Goal: Task Accomplishment & Management: Manage account settings

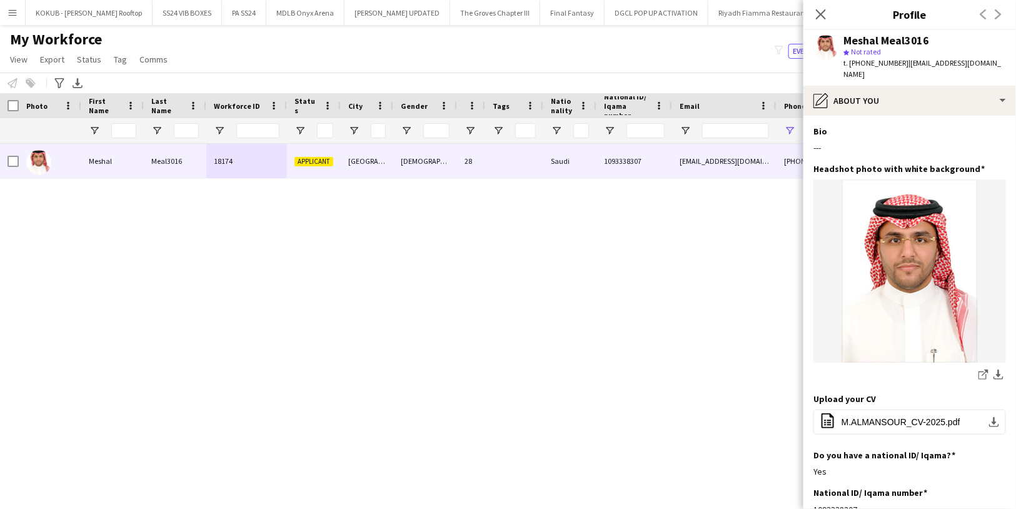
scroll to position [41, 0]
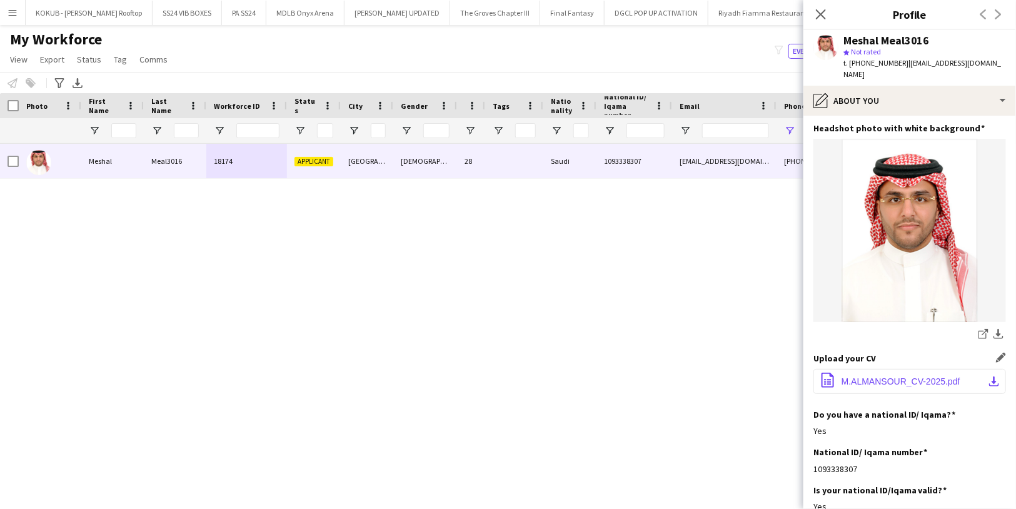
click at [883, 381] on span "M.ALMANSOUR_CV-2025.pdf" at bounding box center [900, 381] width 119 height 10
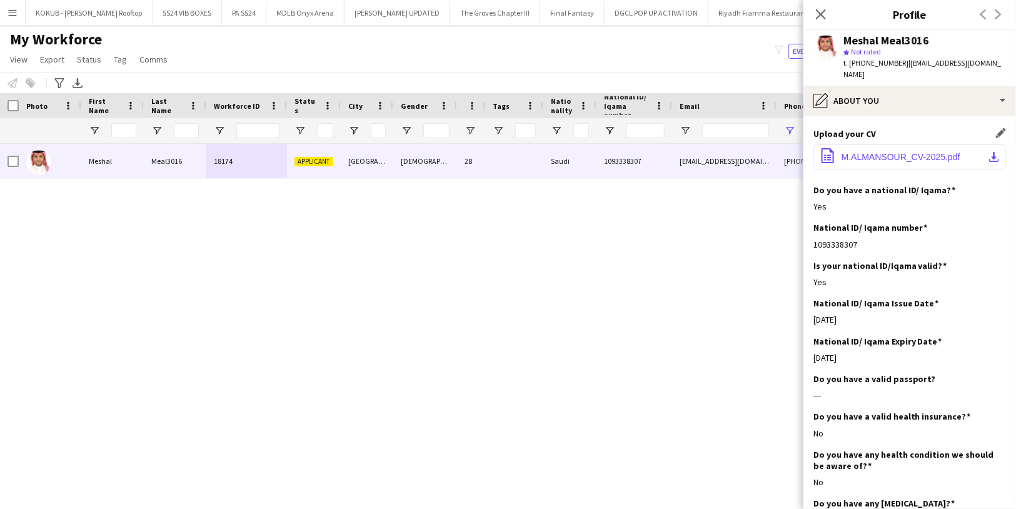
scroll to position [269, 0]
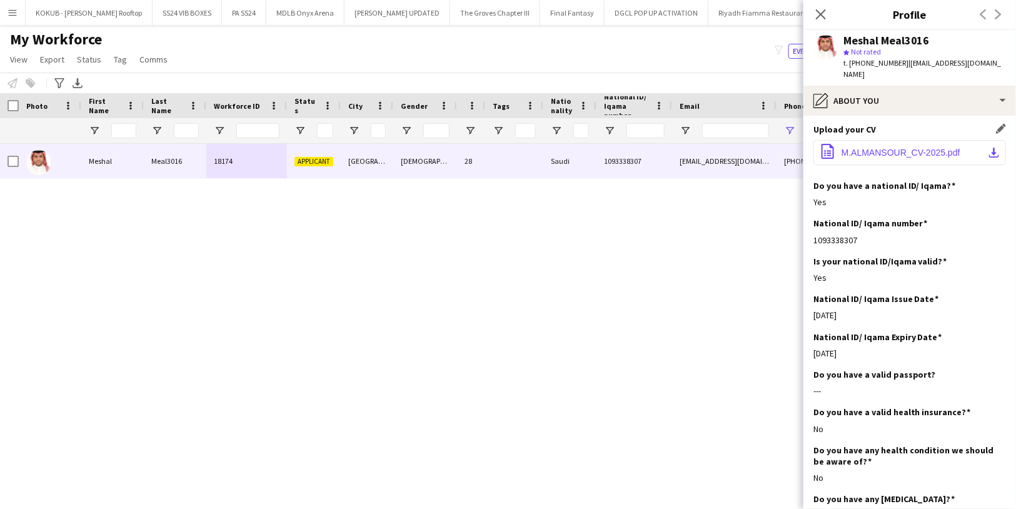
click at [989, 155] on app-icon "download-bottom" at bounding box center [994, 152] width 10 height 10
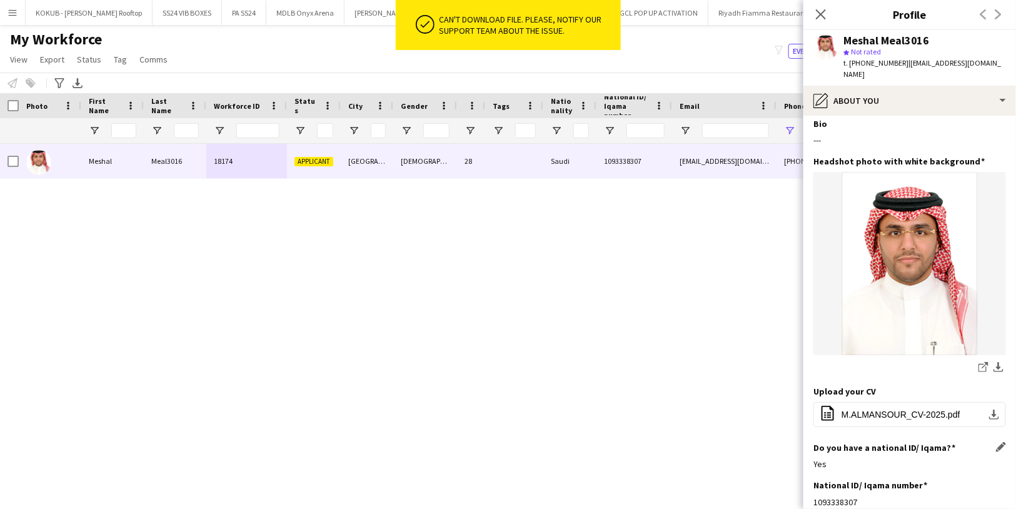
scroll to position [0, 0]
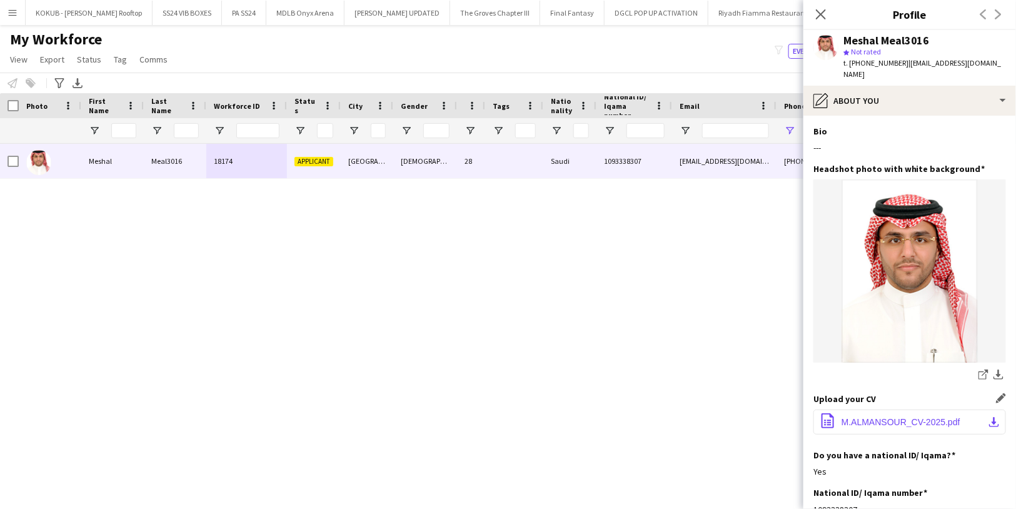
click at [848, 426] on button "office-file-sheet M.ALMANSOUR_CV-2025.pdf download-bottom" at bounding box center [909, 421] width 192 height 25
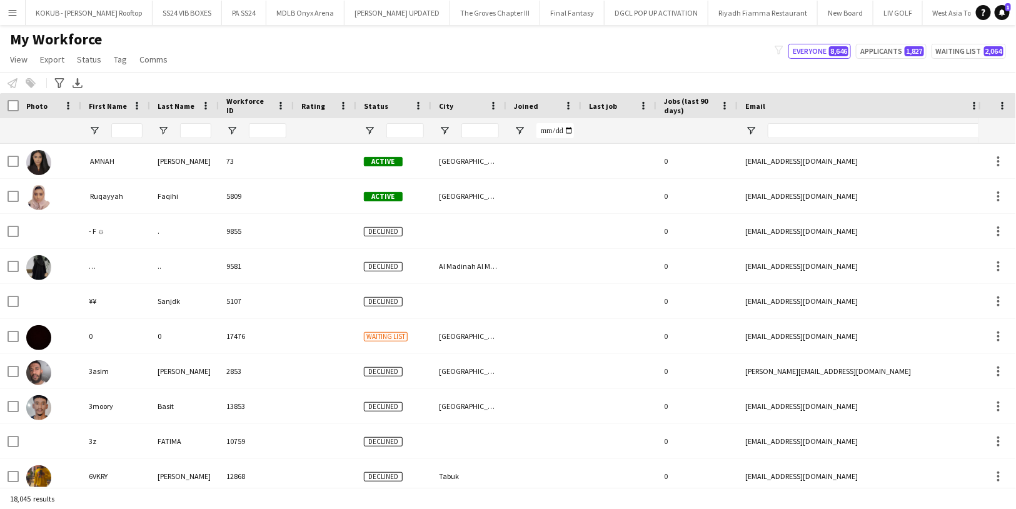
type input "*********"
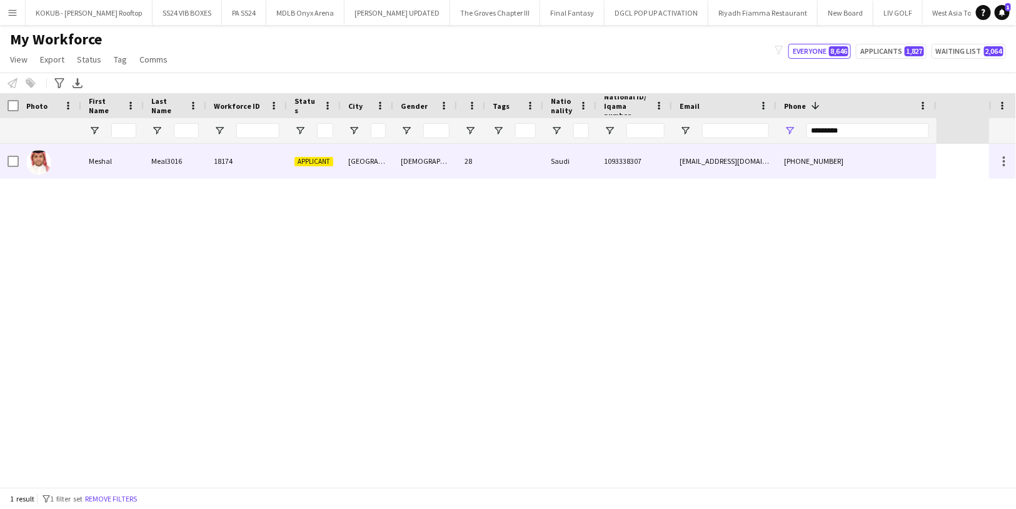
click at [376, 162] on div "[GEOGRAPHIC_DATA]" at bounding box center [367, 161] width 52 height 34
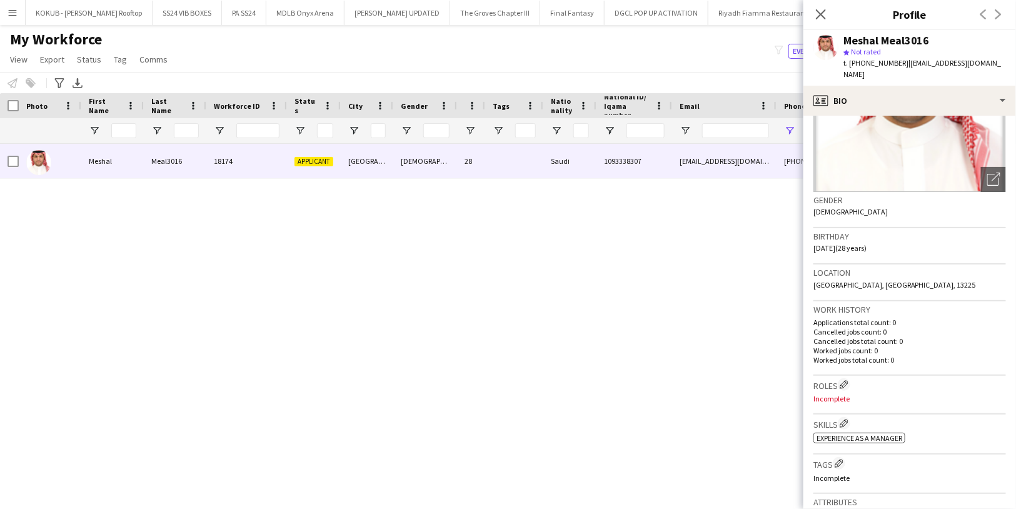
scroll to position [126, 0]
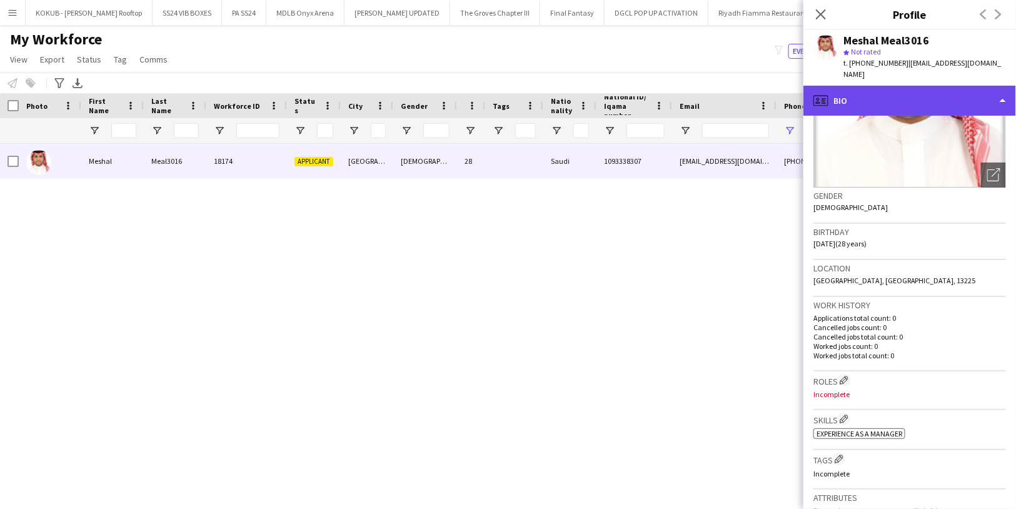
click at [879, 102] on div "profile Bio" at bounding box center [909, 101] width 212 height 30
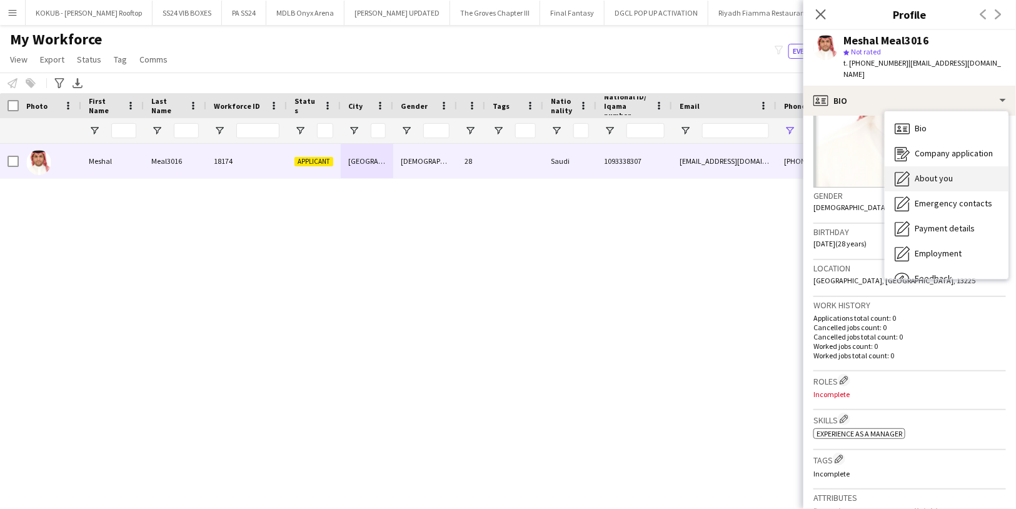
click at [921, 183] on span "About you" at bounding box center [933, 177] width 38 height 11
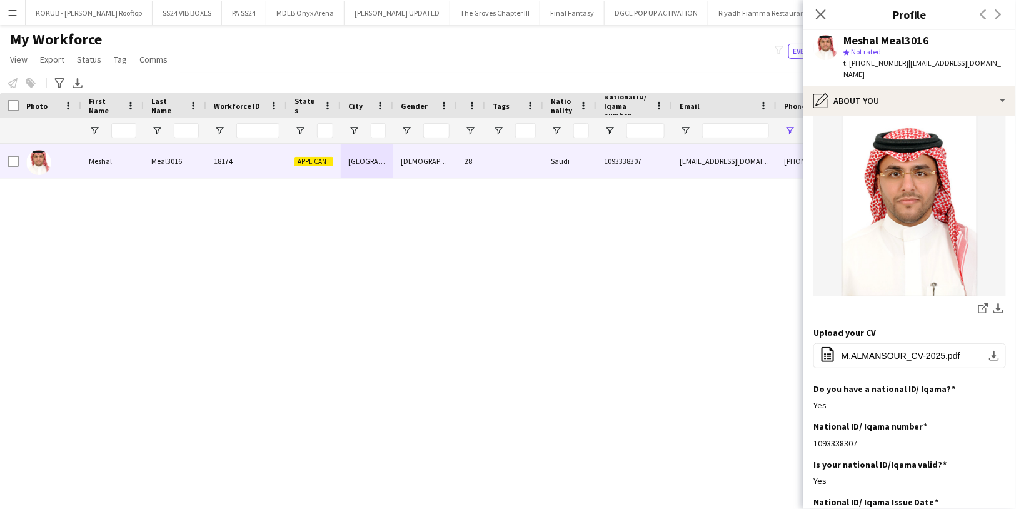
scroll to position [67, 0]
click at [887, 352] on span "M.ALMANSOUR_CV-2025.pdf" at bounding box center [900, 355] width 119 height 10
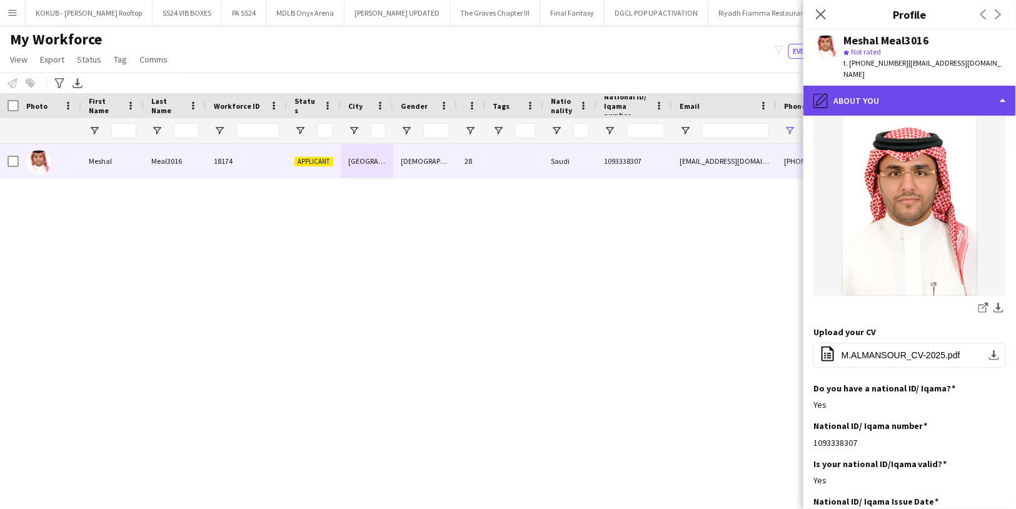
click at [867, 102] on div "pencil4 About you" at bounding box center [909, 101] width 212 height 30
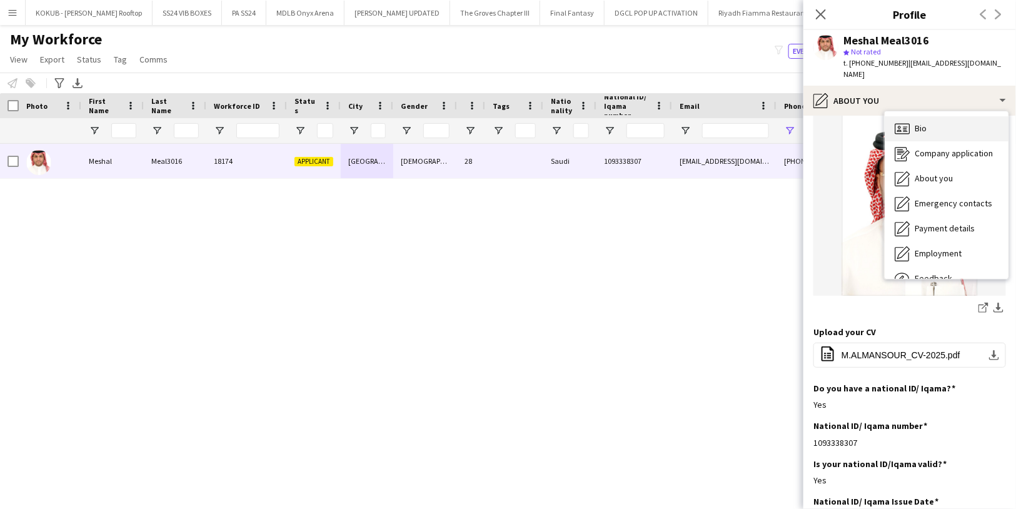
click at [917, 134] on div "Bio Bio" at bounding box center [946, 128] width 124 height 25
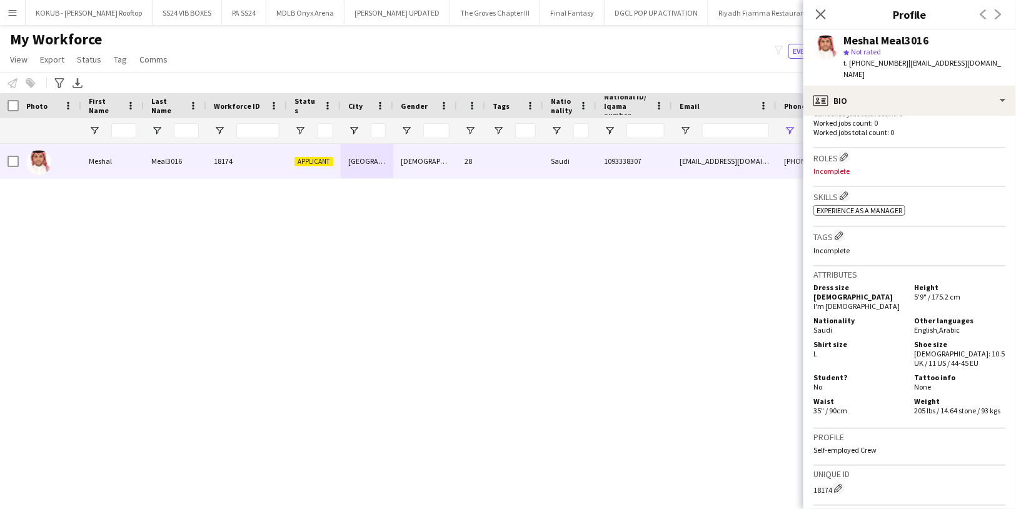
scroll to position [350, 0]
click at [846, 157] on app-icon "Edit crew company roles" at bounding box center [843, 155] width 9 height 9
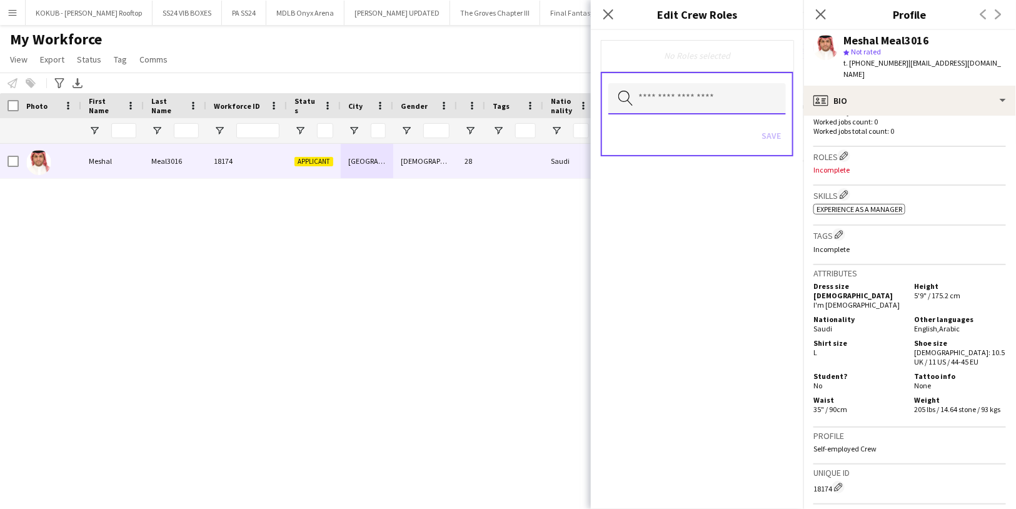
click at [689, 96] on input "text" at bounding box center [696, 98] width 177 height 31
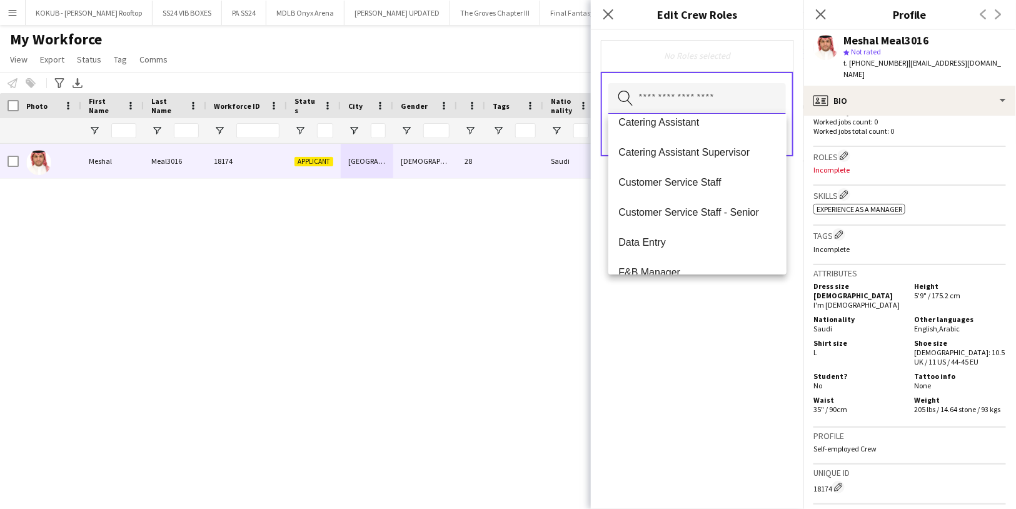
scroll to position [278, 0]
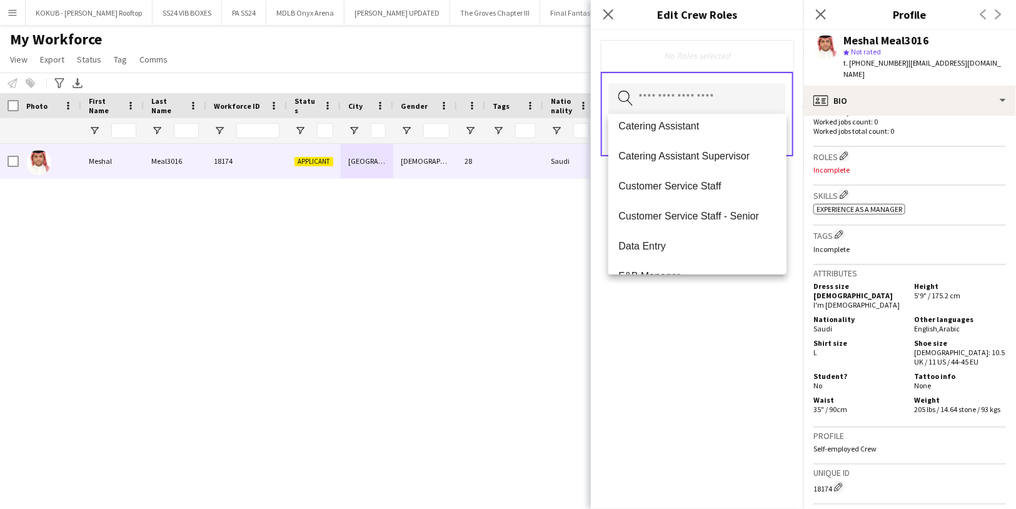
click at [681, 189] on span "Customer Service Staff" at bounding box center [697, 186] width 158 height 12
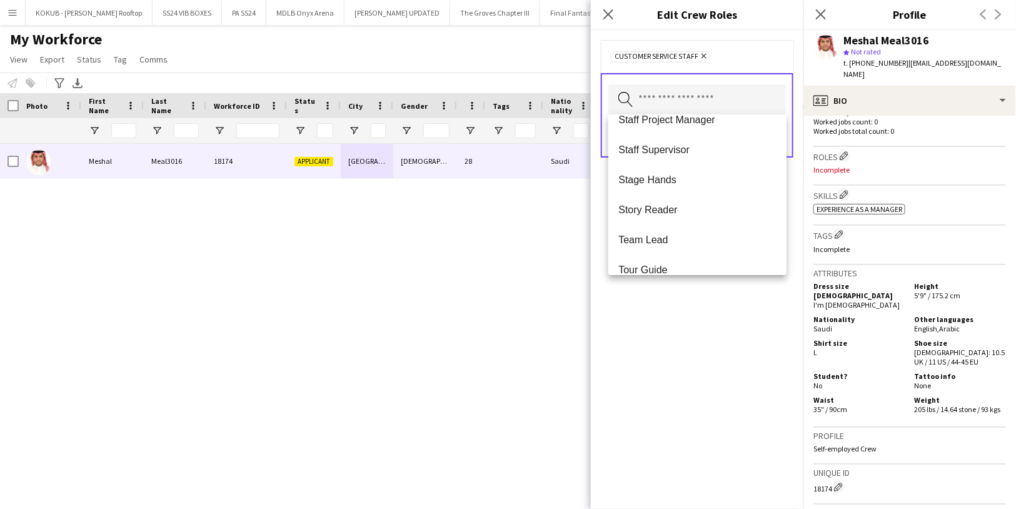
scroll to position [1379, 0]
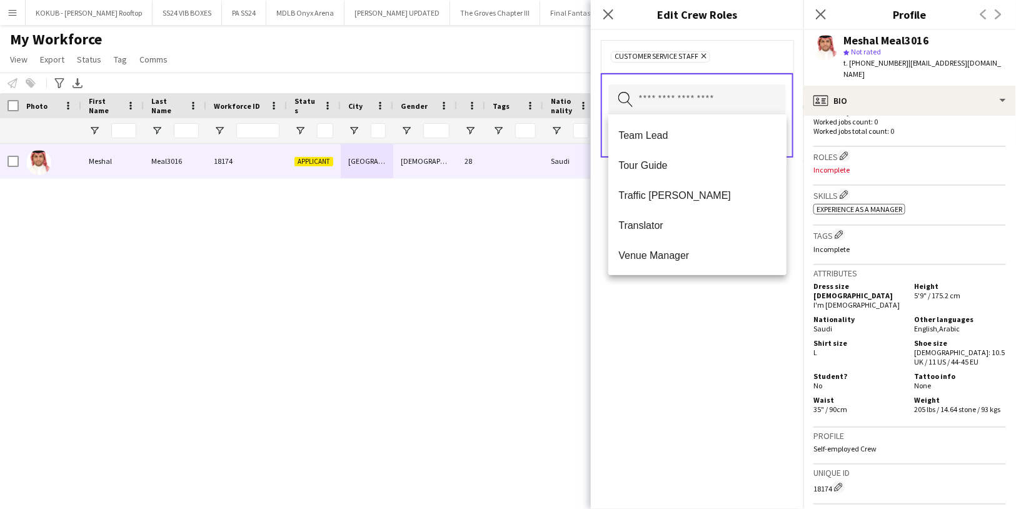
click at [739, 326] on div "Customer Service Staff Remove Search by role type Save" at bounding box center [697, 269] width 212 height 479
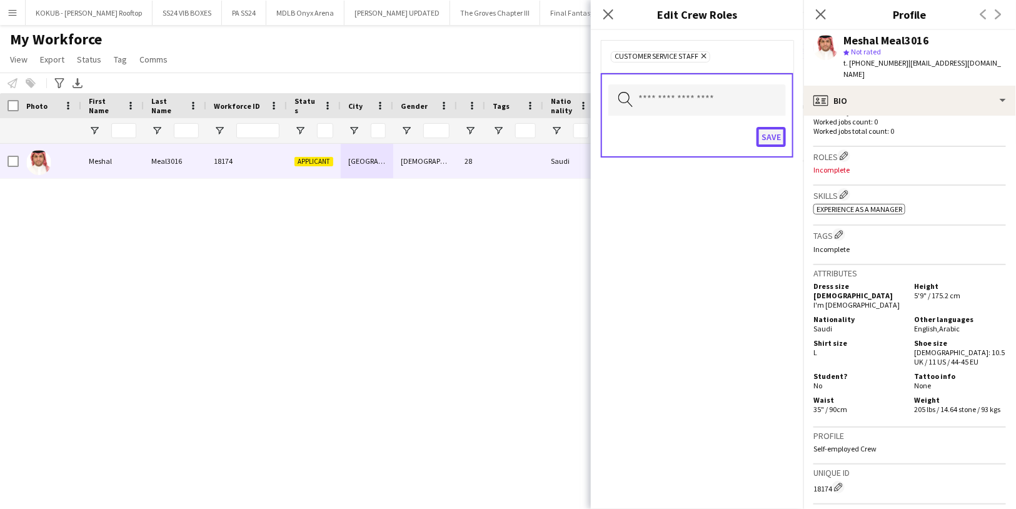
click at [775, 131] on button "Save" at bounding box center [770, 137] width 29 height 20
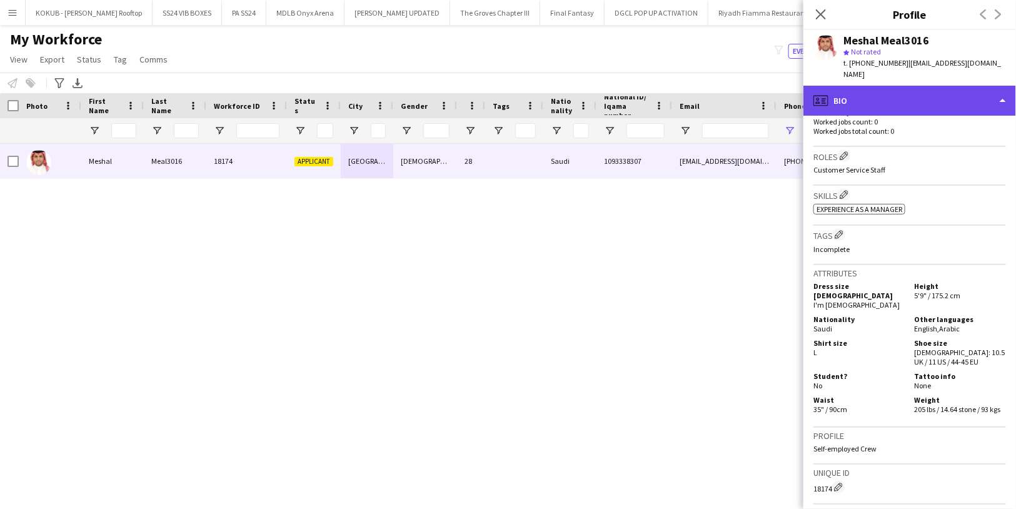
click at [901, 96] on div "profile Bio" at bounding box center [909, 101] width 212 height 30
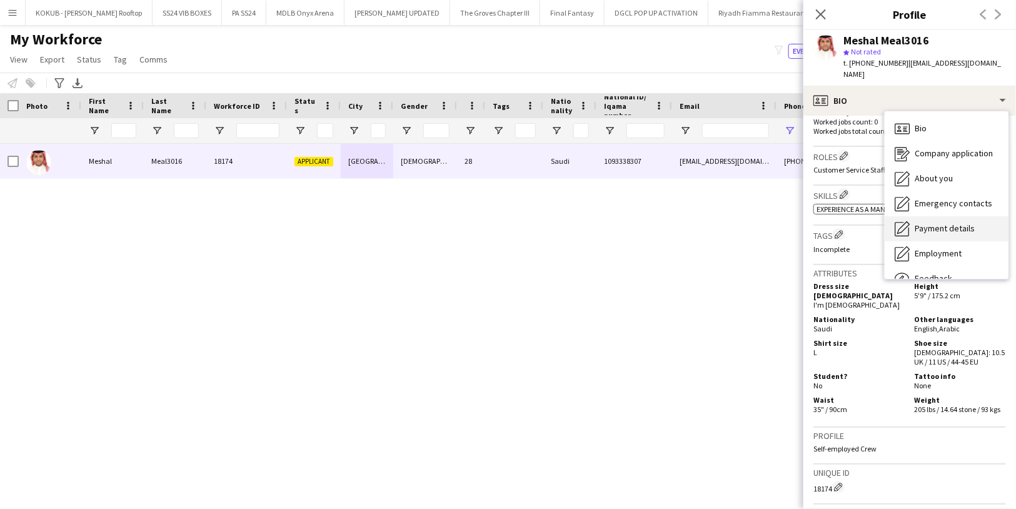
click at [953, 227] on span "Payment details" at bounding box center [944, 227] width 60 height 11
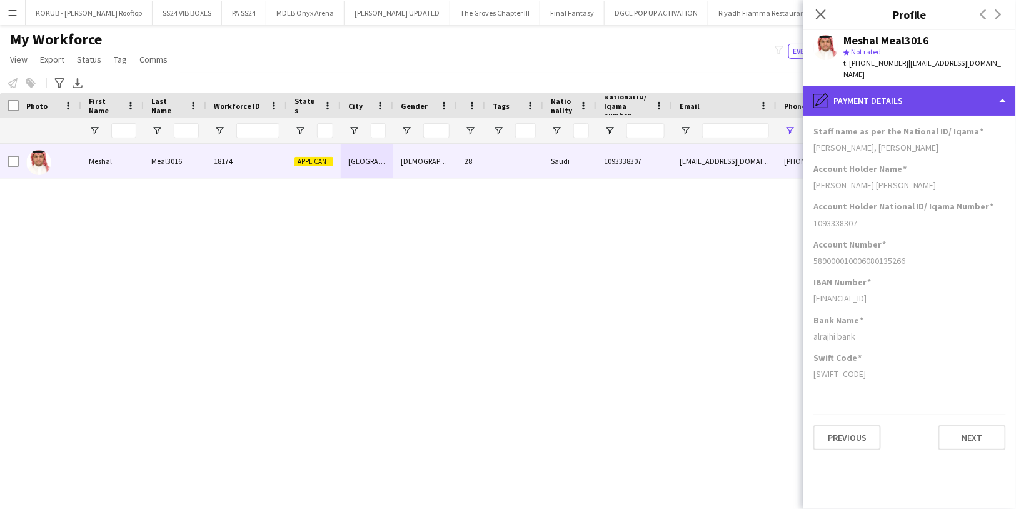
click at [867, 101] on div "pencil4 Payment details" at bounding box center [909, 101] width 212 height 30
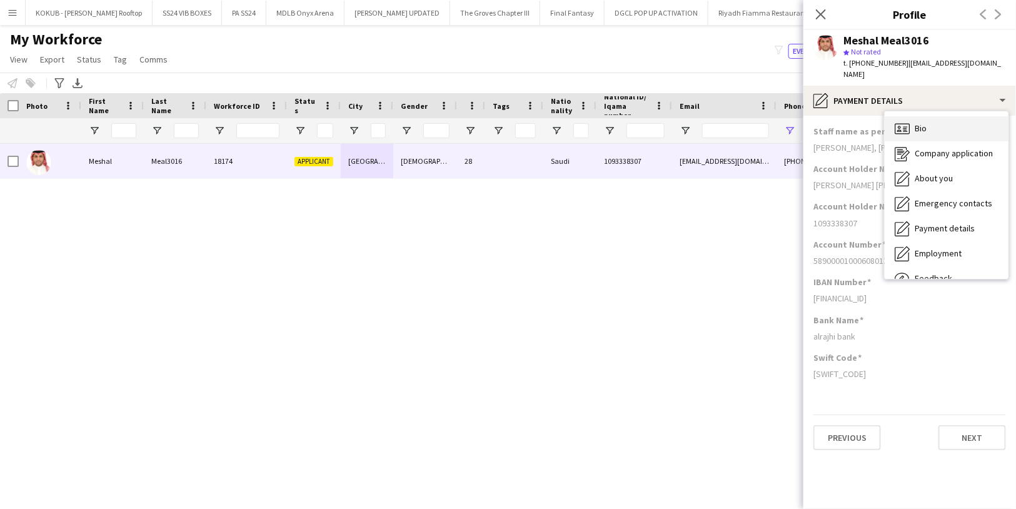
click at [901, 127] on icon "Bio" at bounding box center [901, 128] width 15 height 15
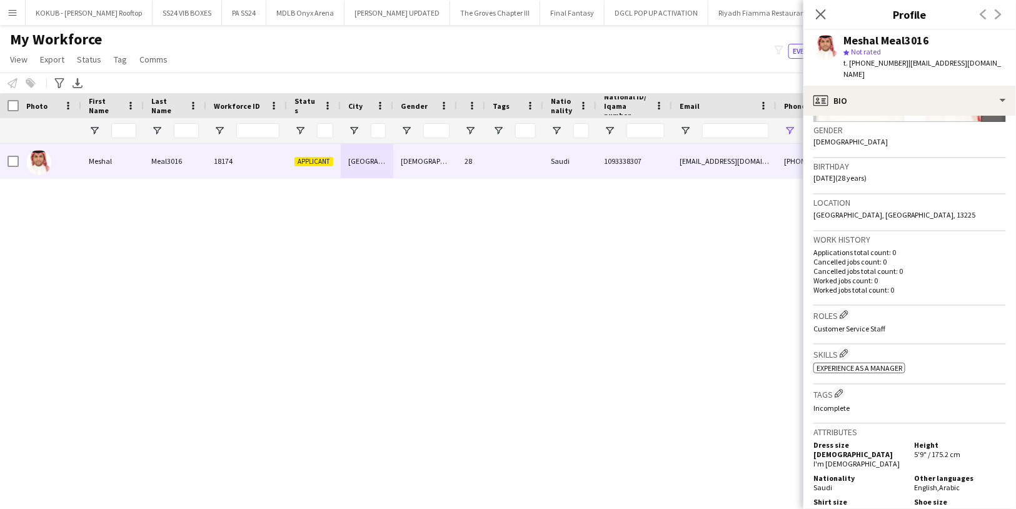
scroll to position [197, 0]
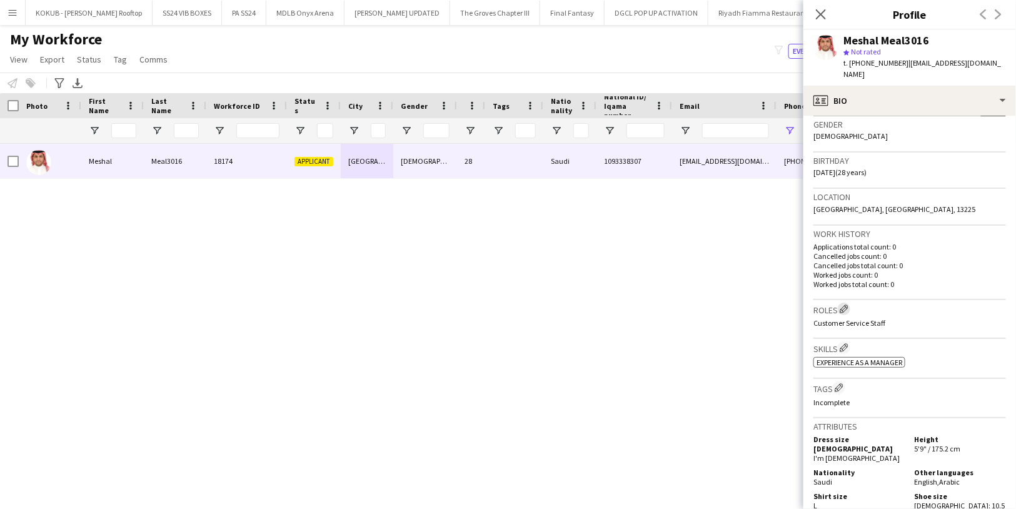
click at [846, 306] on app-icon "Edit crew company roles" at bounding box center [843, 308] width 9 height 9
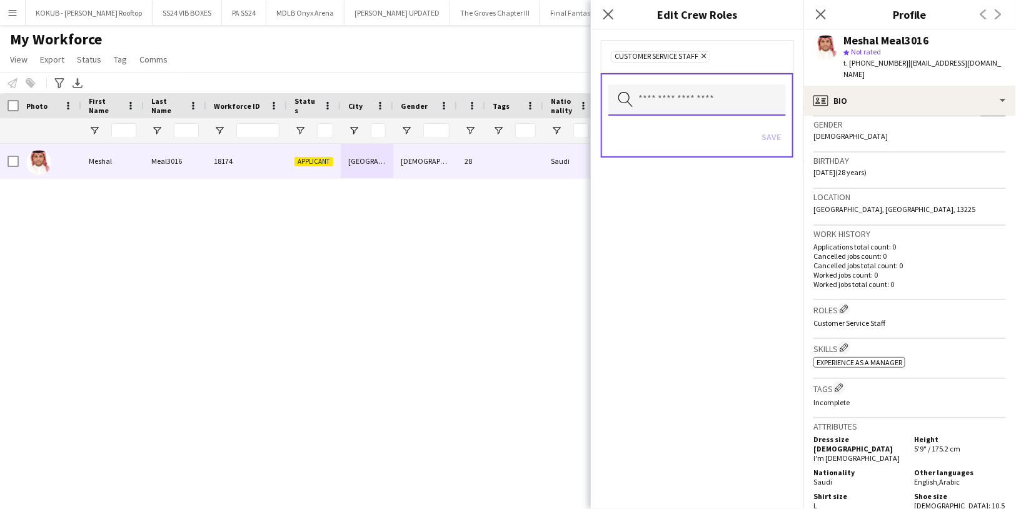
click at [675, 105] on input "text" at bounding box center [696, 99] width 177 height 31
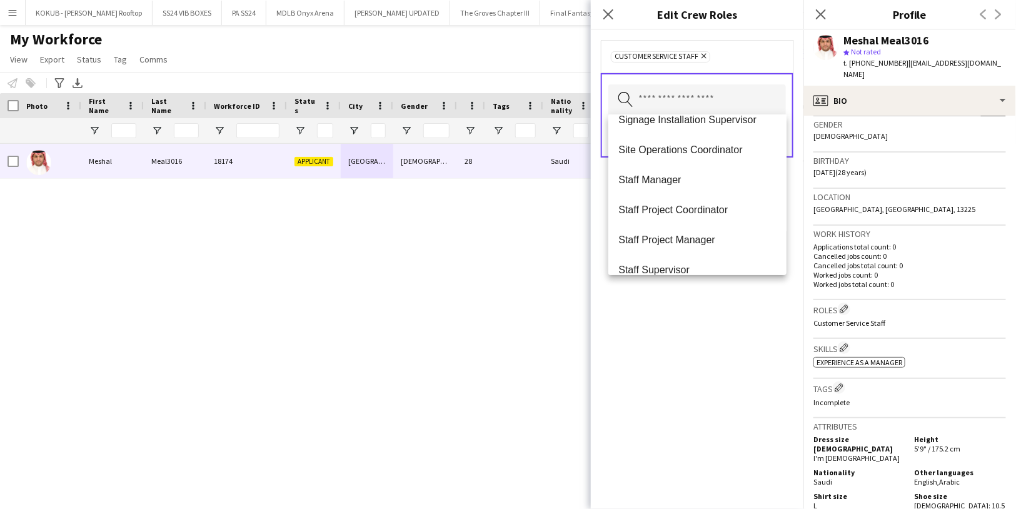
scroll to position [1379, 0]
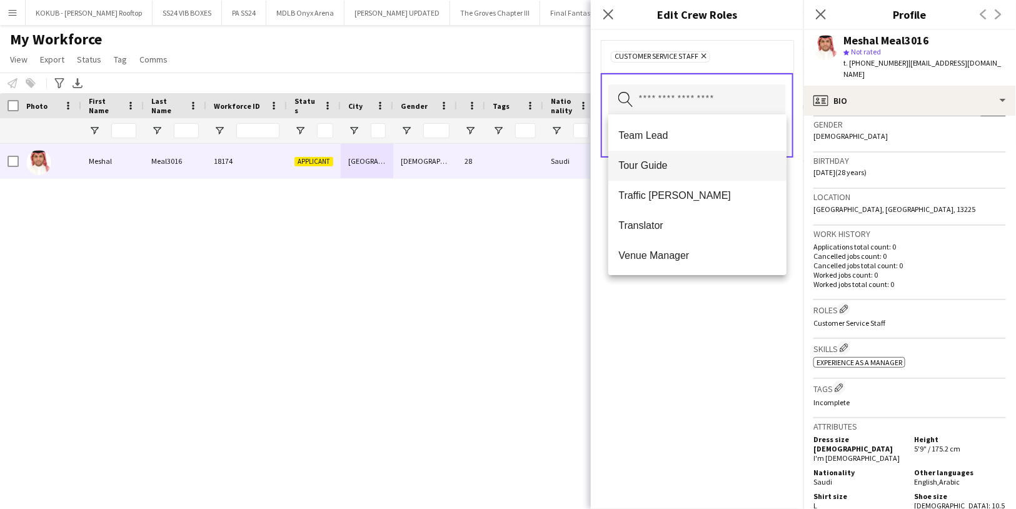
click at [669, 177] on mat-option "Tour Guide" at bounding box center [697, 166] width 178 height 30
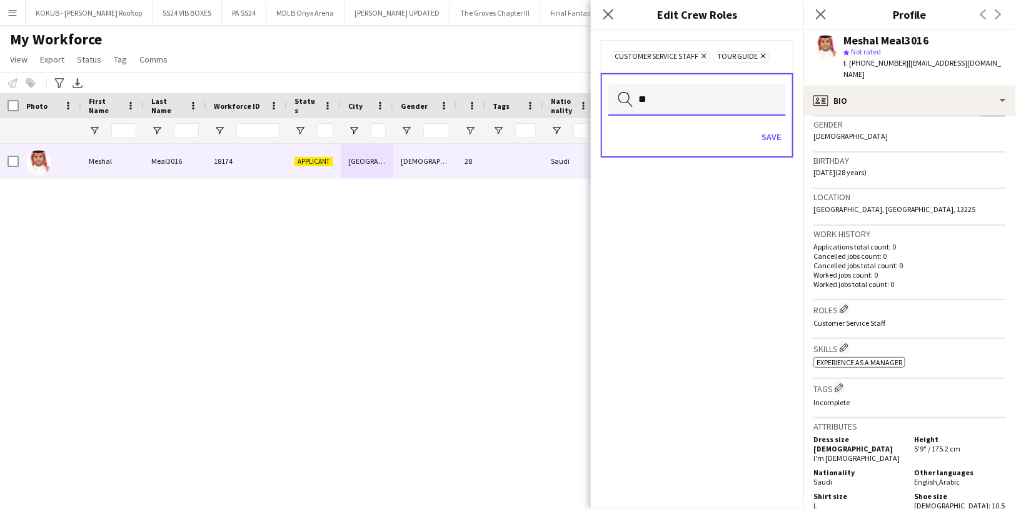
type input "*"
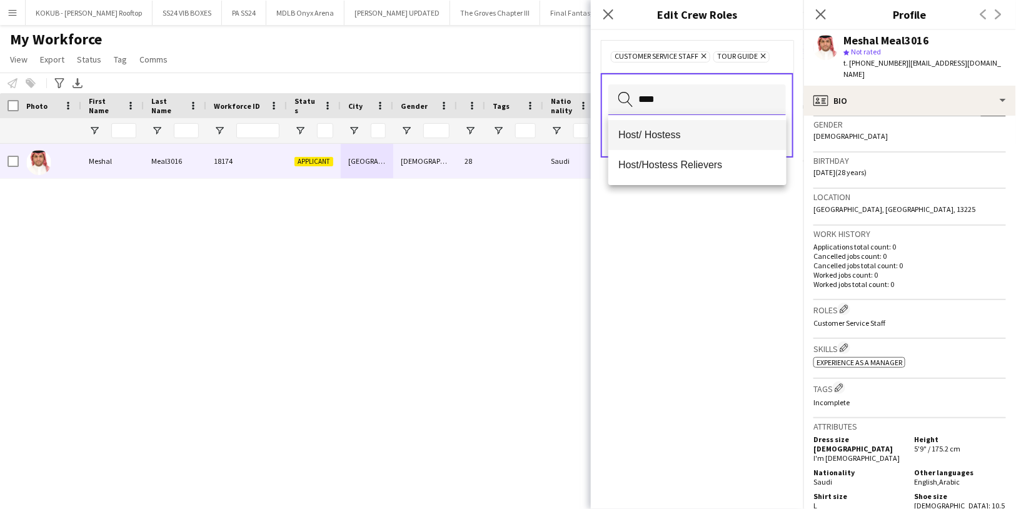
type input "****"
click at [691, 144] on mat-option "Host/ Hostess" at bounding box center [697, 135] width 178 height 30
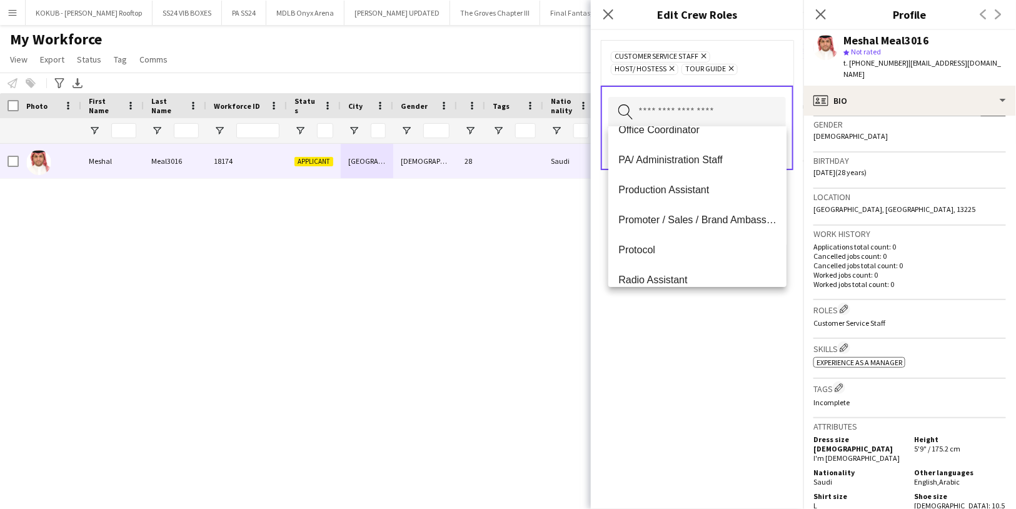
scroll to position [680, 0]
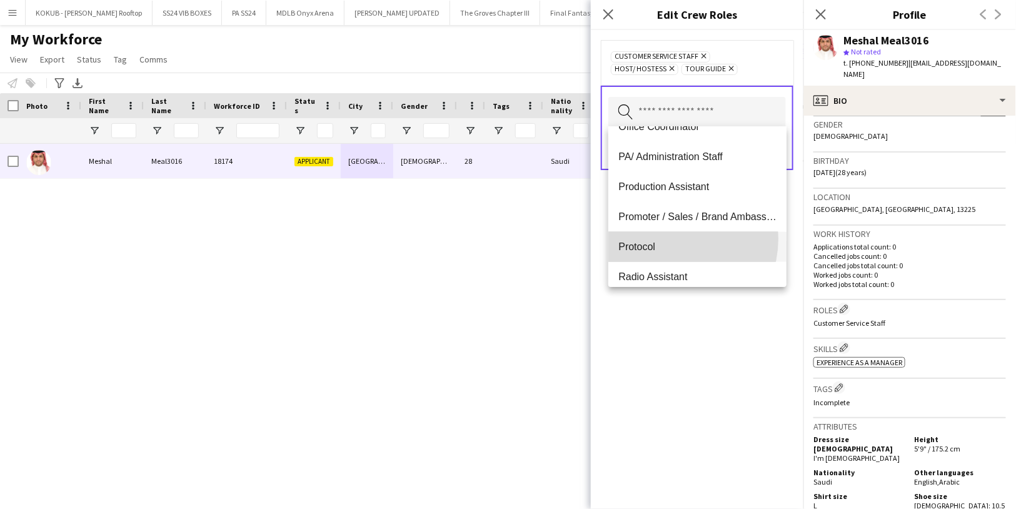
click at [668, 238] on mat-option "Protocol" at bounding box center [697, 247] width 178 height 30
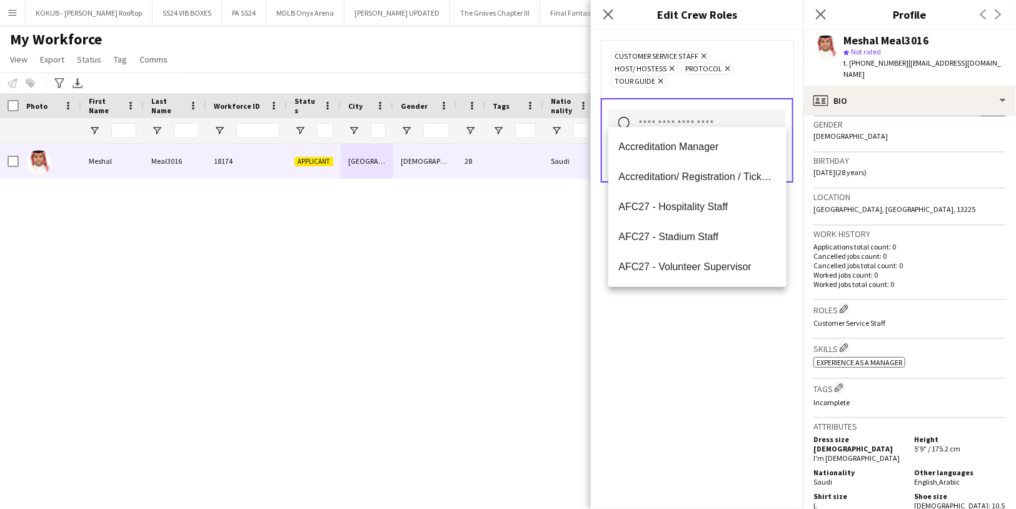
click at [679, 323] on div "Customer Service Staff Remove Host/ Hostess Remove Protocol Remove Tour Guide R…" at bounding box center [697, 269] width 212 height 479
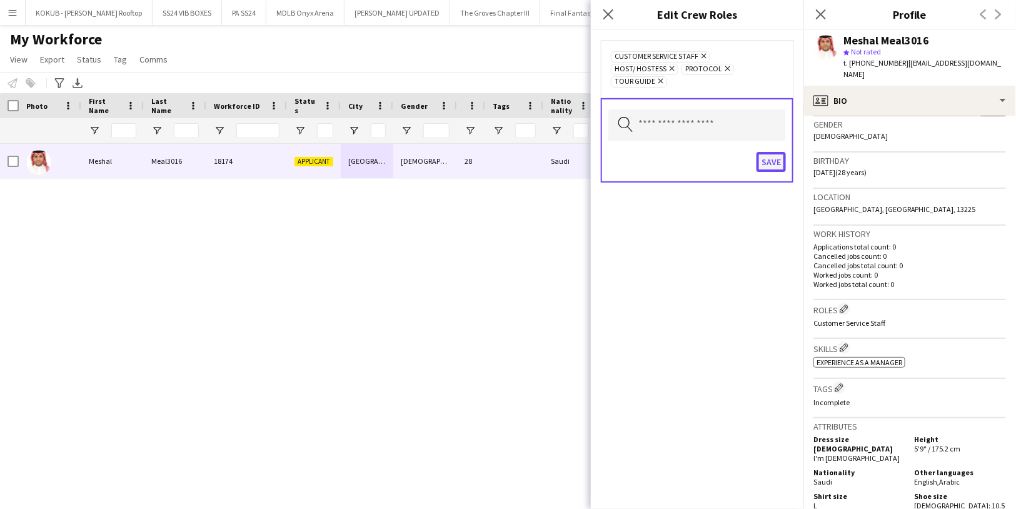
click at [763, 152] on button "Save" at bounding box center [770, 162] width 29 height 20
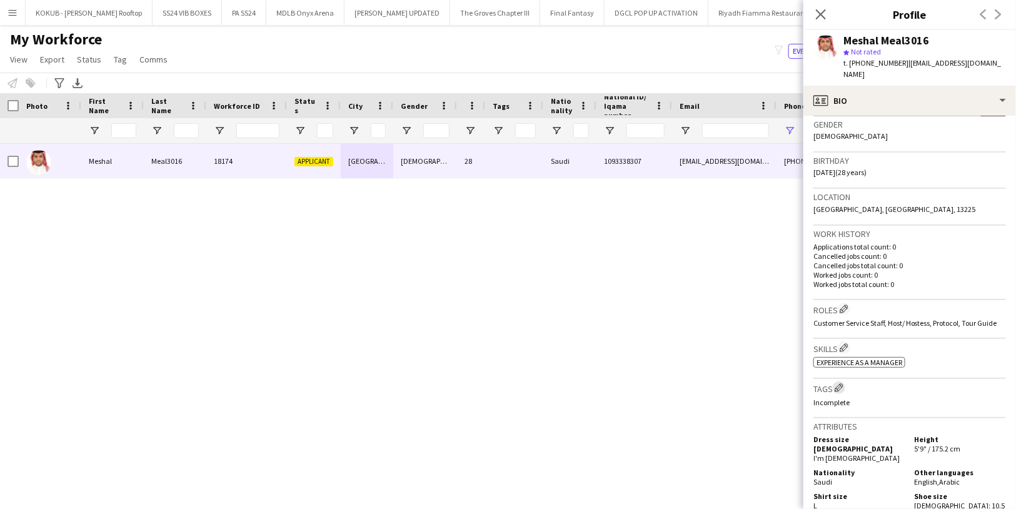
click at [839, 392] on app-icon "Edit crew company tags" at bounding box center [838, 387] width 9 height 9
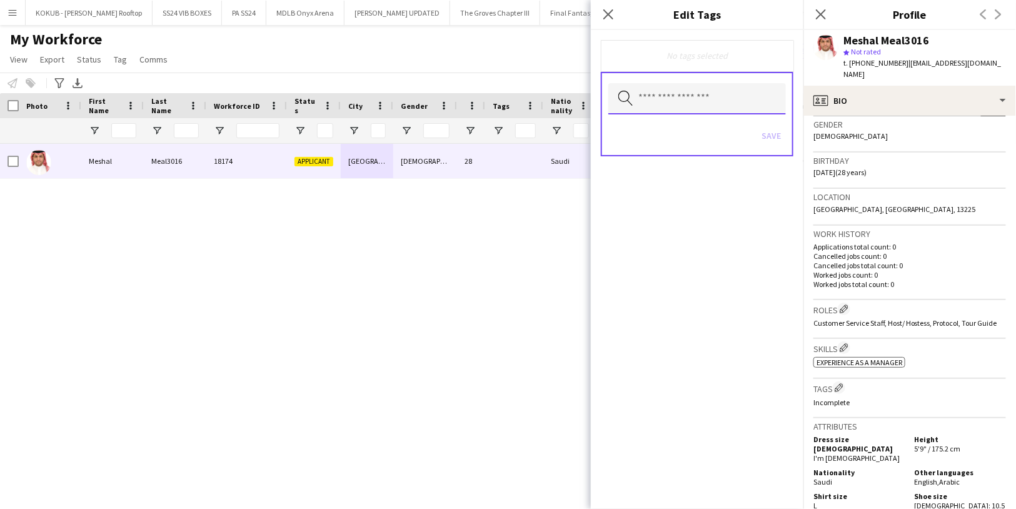
click at [702, 87] on input "text" at bounding box center [696, 98] width 177 height 31
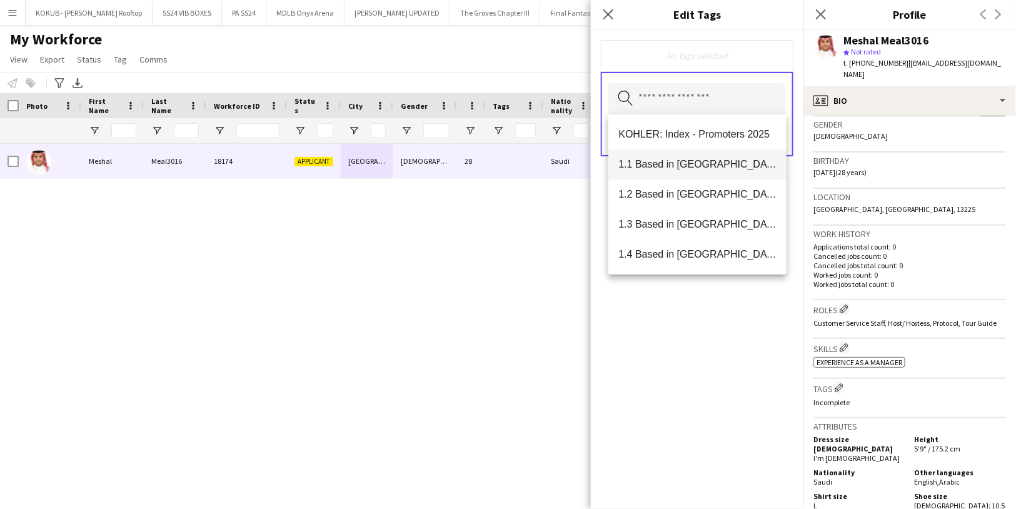
click at [695, 171] on mat-option "1.1 Based in [GEOGRAPHIC_DATA]" at bounding box center [697, 164] width 178 height 30
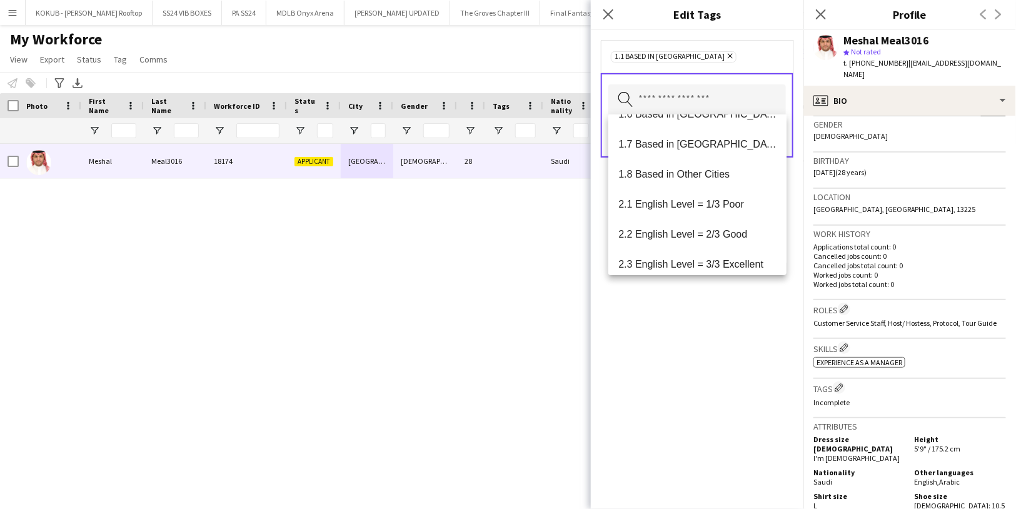
scroll to position [200, 0]
click at [698, 225] on mat-option "2.3 English Level = 3/3 Excellent" at bounding box center [697, 235] width 178 height 30
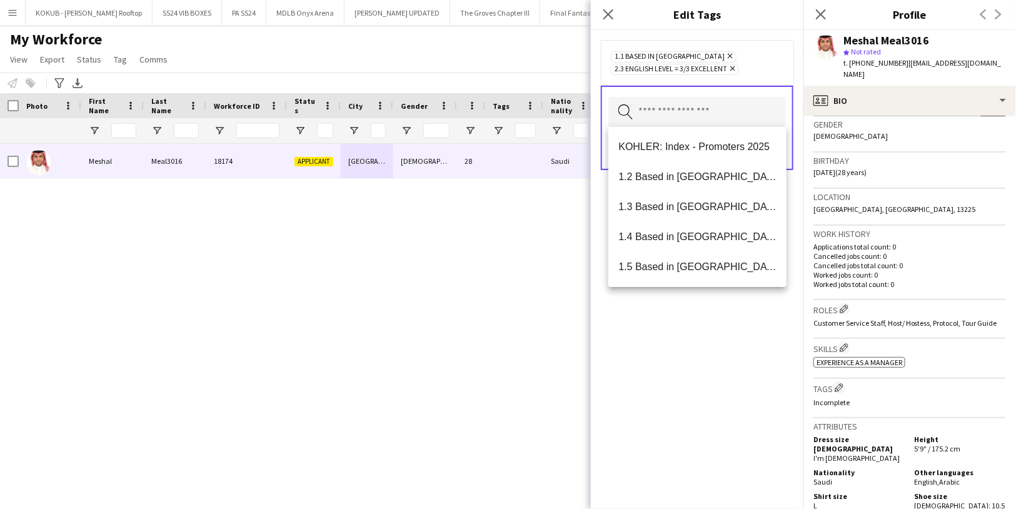
click at [699, 331] on div "1.1 Based in [GEOGRAPHIC_DATA] Remove 2.3 English Level = 3/3 Excellent Remove …" at bounding box center [697, 269] width 212 height 479
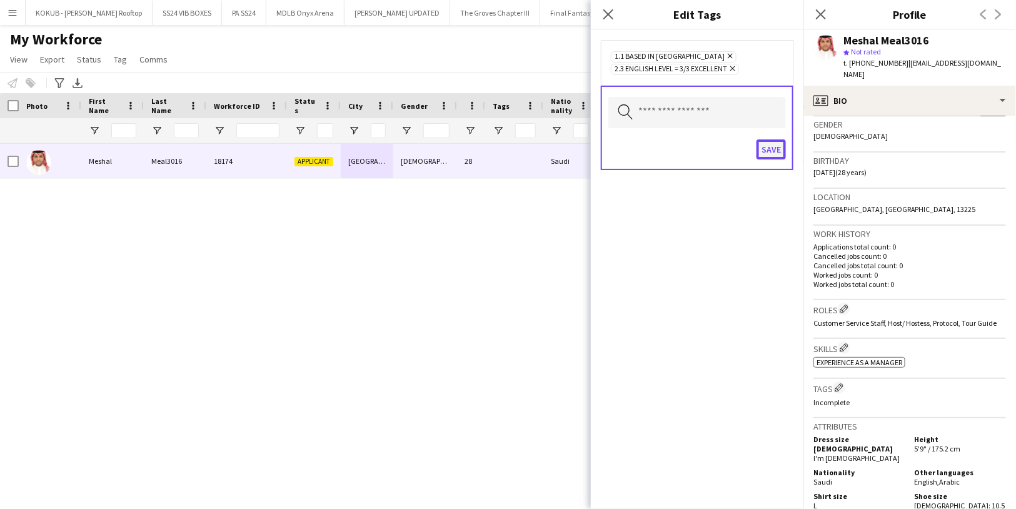
click at [770, 151] on button "Save" at bounding box center [770, 149] width 29 height 20
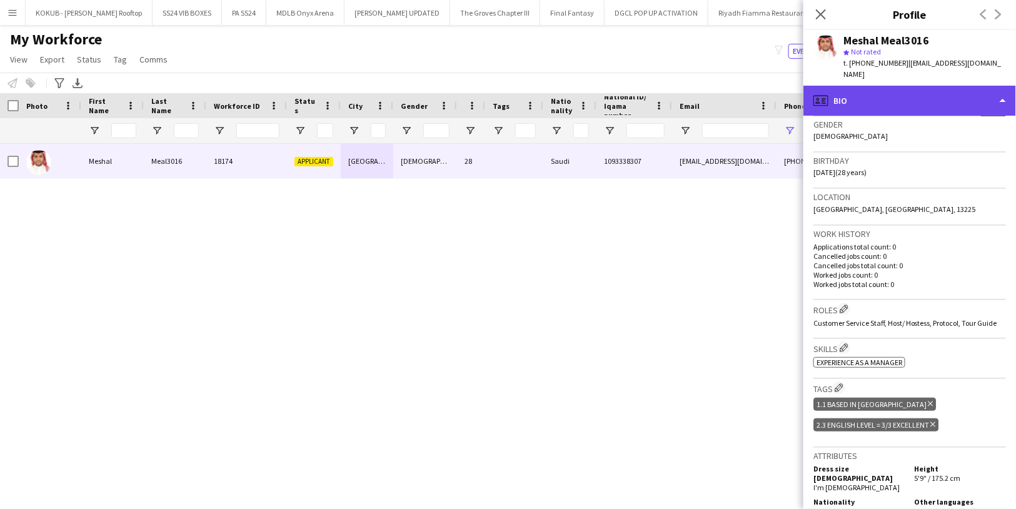
click at [875, 111] on div "profile Bio" at bounding box center [909, 101] width 212 height 30
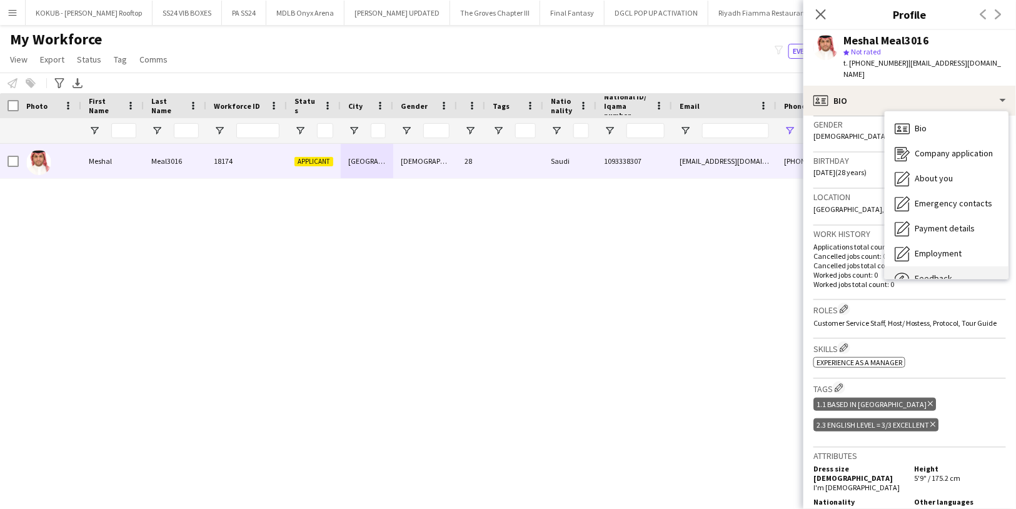
click at [930, 276] on span "Feedback" at bounding box center [932, 277] width 37 height 11
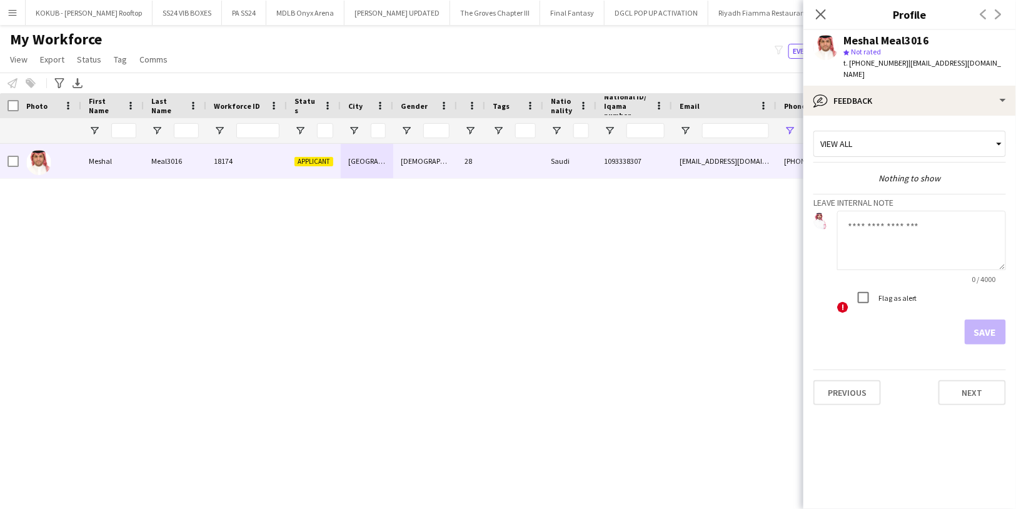
click at [875, 238] on textarea at bounding box center [921, 240] width 169 height 59
type textarea "**********"
click at [999, 324] on button "Save" at bounding box center [984, 331] width 41 height 25
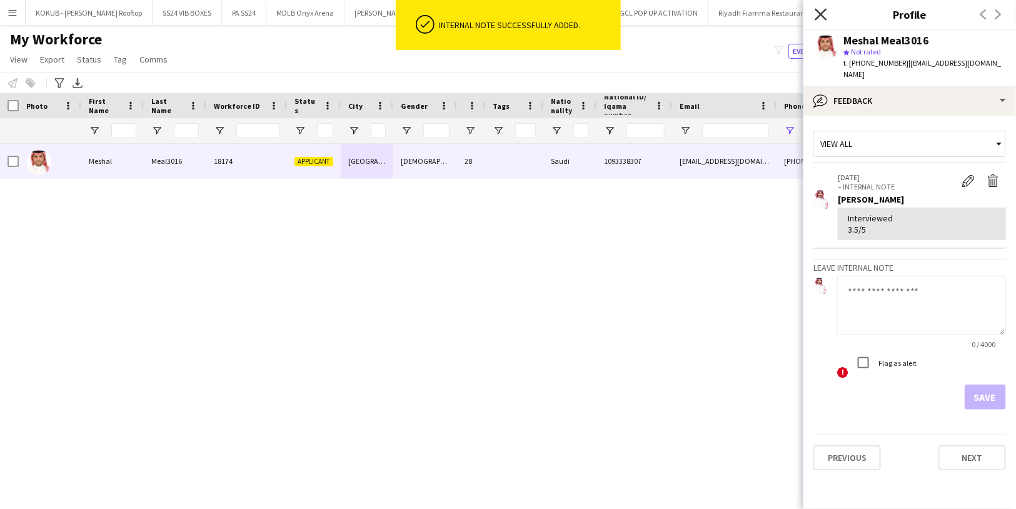
click at [822, 15] on icon at bounding box center [820, 14] width 12 height 12
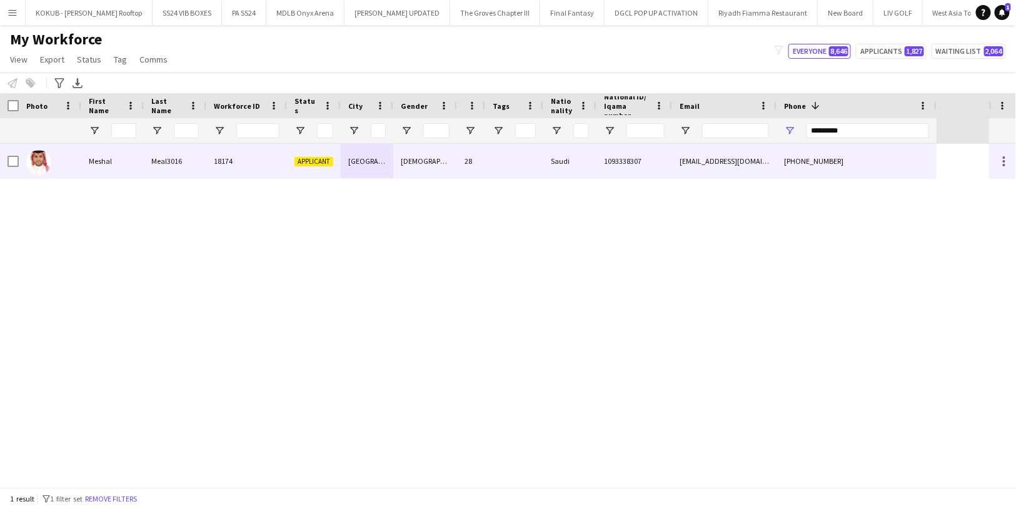
click at [19, 162] on div at bounding box center [50, 161] width 62 height 34
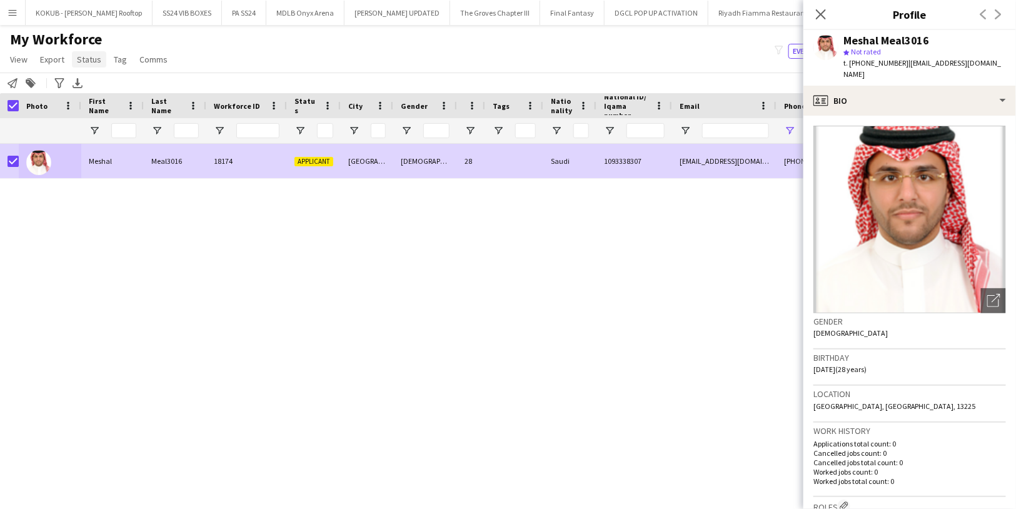
click at [88, 60] on span "Status" at bounding box center [89, 59] width 24 height 11
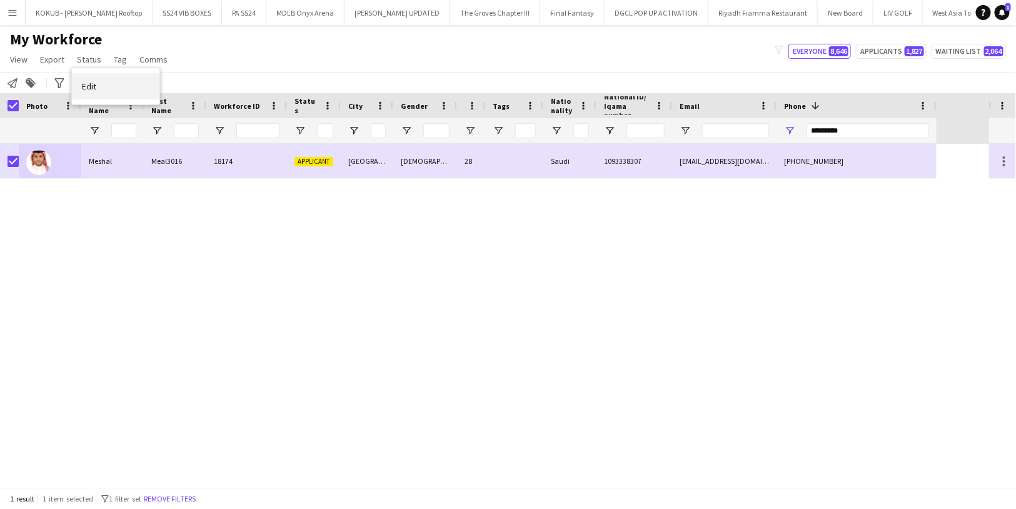
click at [111, 85] on link "Edit" at bounding box center [115, 86] width 87 height 26
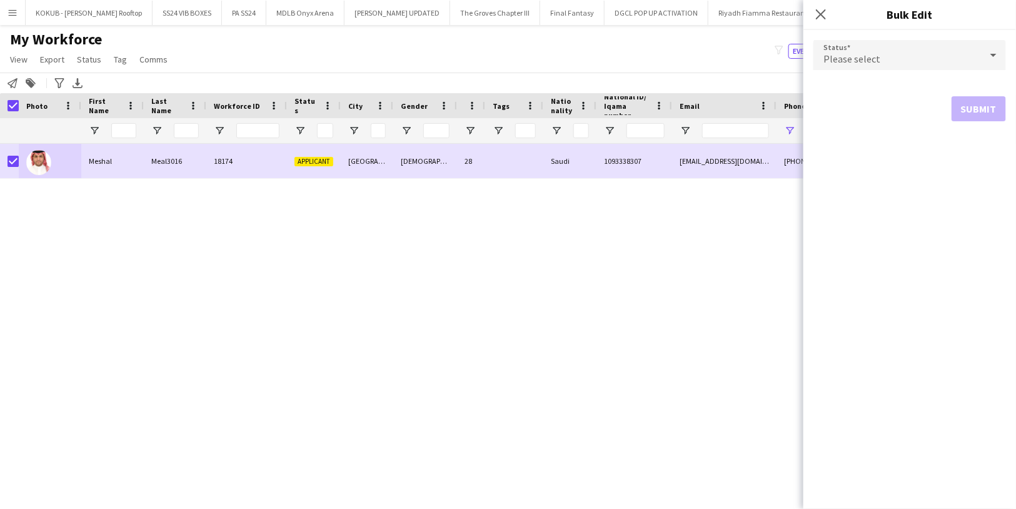
click at [911, 61] on div "Please select" at bounding box center [896, 55] width 167 height 30
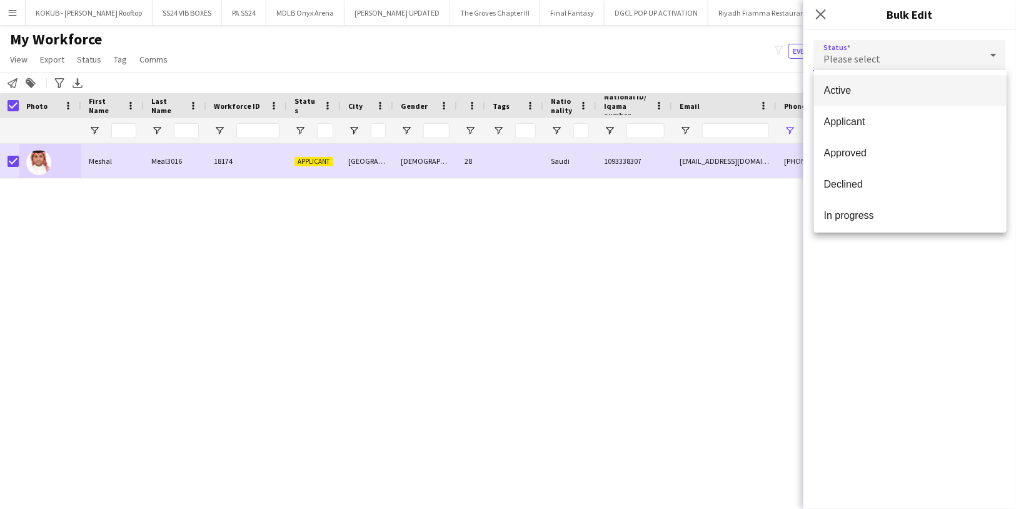
click at [899, 84] on span "Active" at bounding box center [910, 90] width 172 height 12
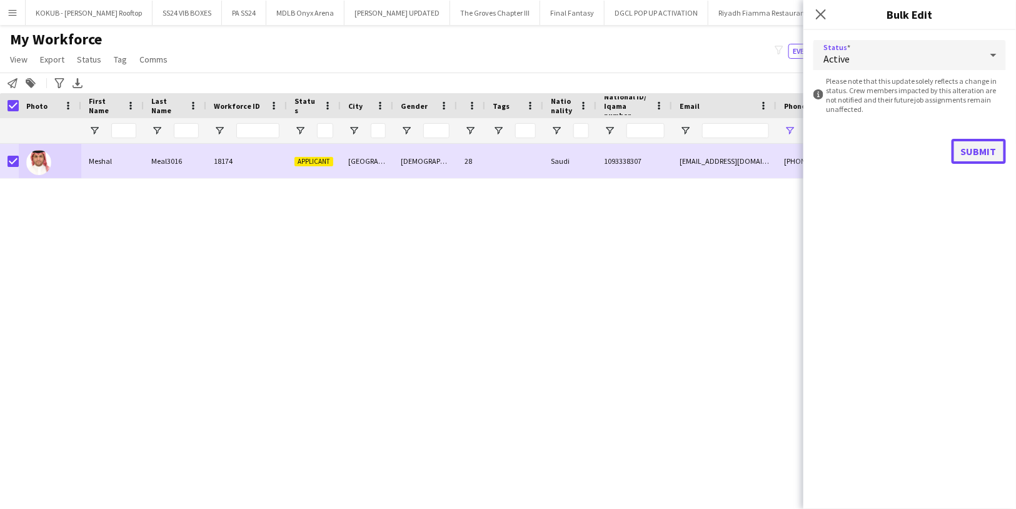
click at [969, 153] on button "Submit" at bounding box center [978, 151] width 54 height 25
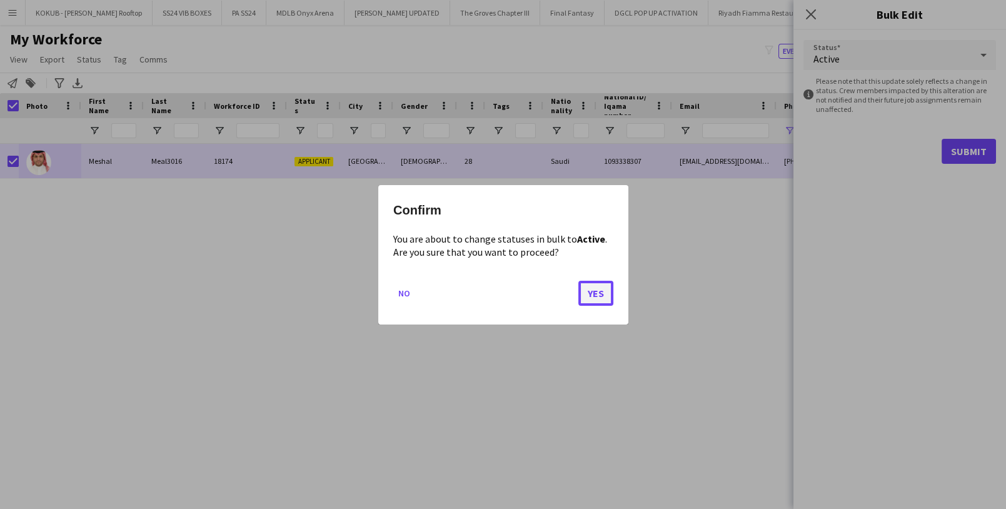
click at [590, 291] on button "Yes" at bounding box center [595, 292] width 35 height 25
